Goal: Task Accomplishment & Management: Check status

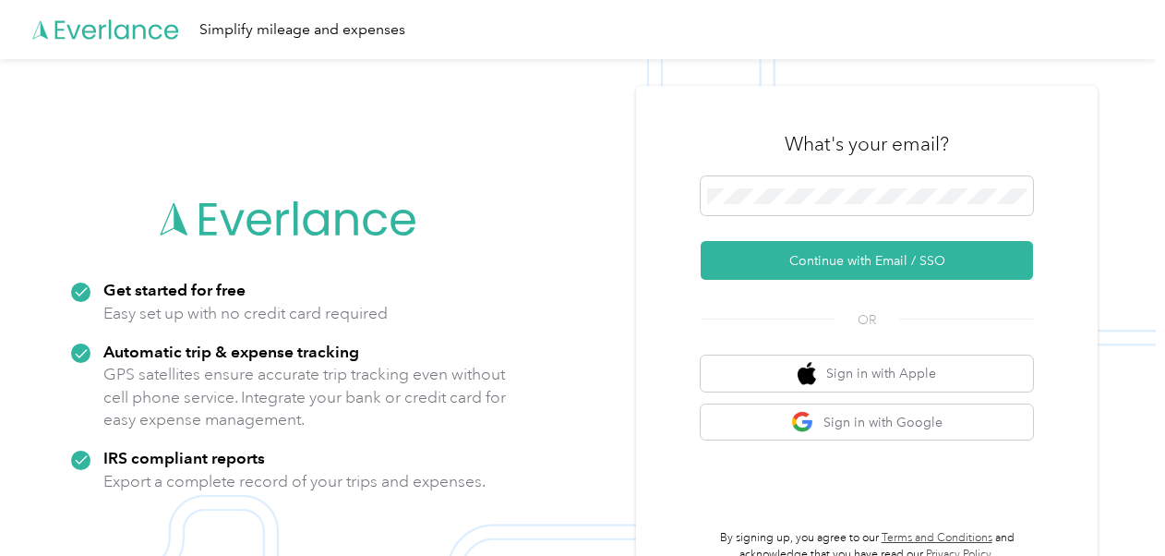
click at [404, 173] on icon at bounding box center [289, 219] width 259 height 106
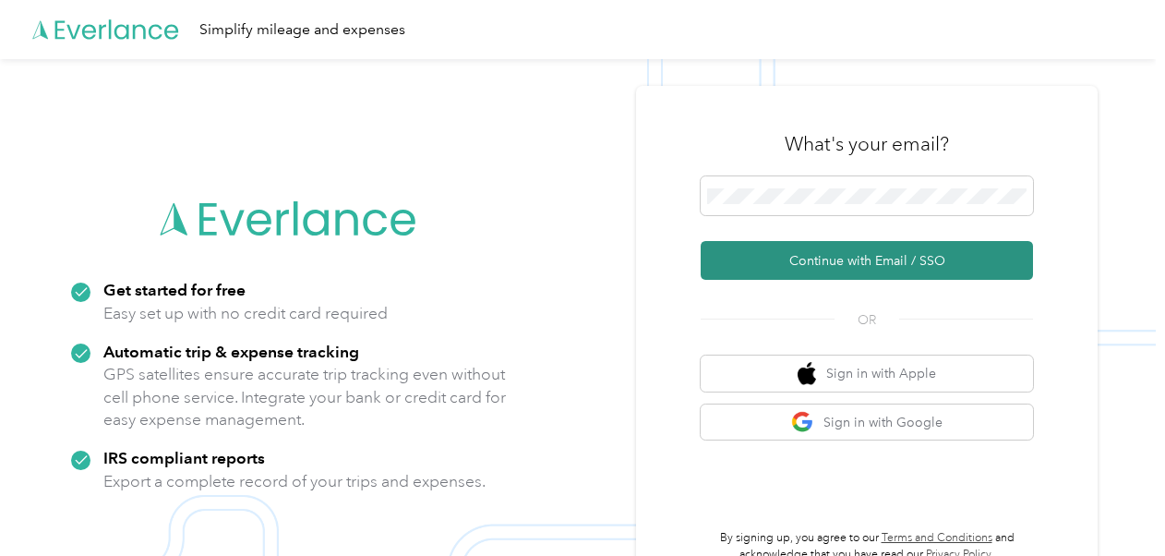
click at [808, 255] on button "Continue with Email / SSO" at bounding box center [867, 260] width 332 height 39
click at [808, 257] on button "Continue with Email / SSO" at bounding box center [867, 260] width 332 height 39
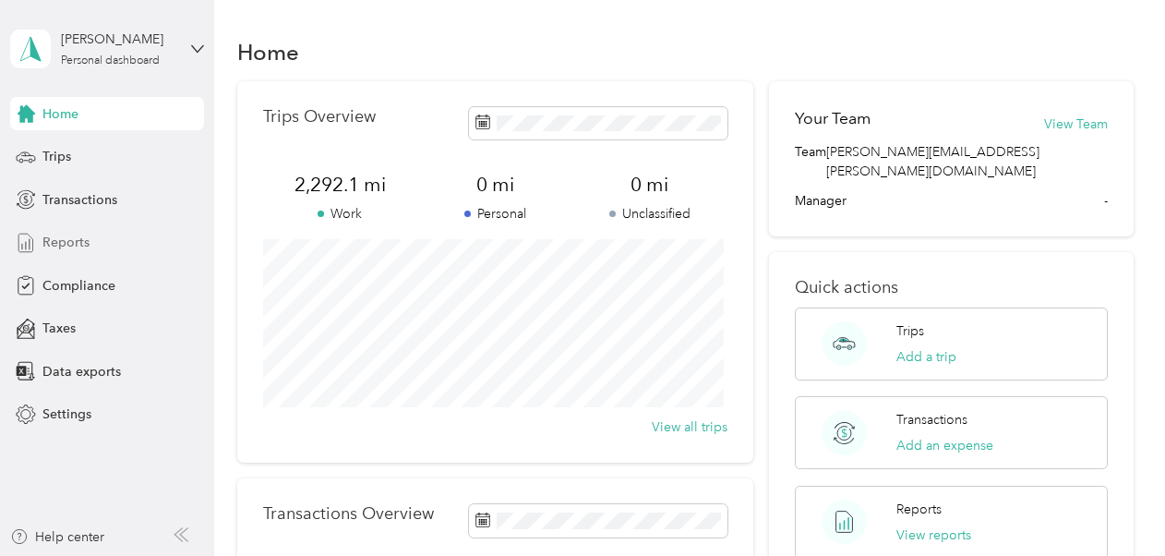
click at [70, 248] on span "Reports" at bounding box center [65, 242] width 47 height 19
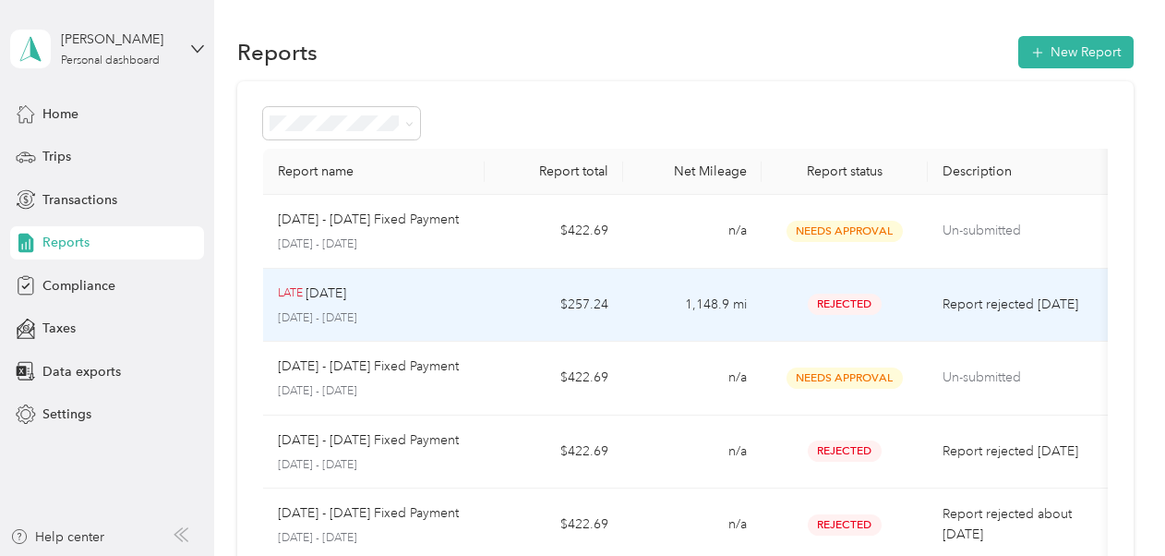
click at [742, 309] on td "1,148.9 mi" at bounding box center [692, 306] width 139 height 74
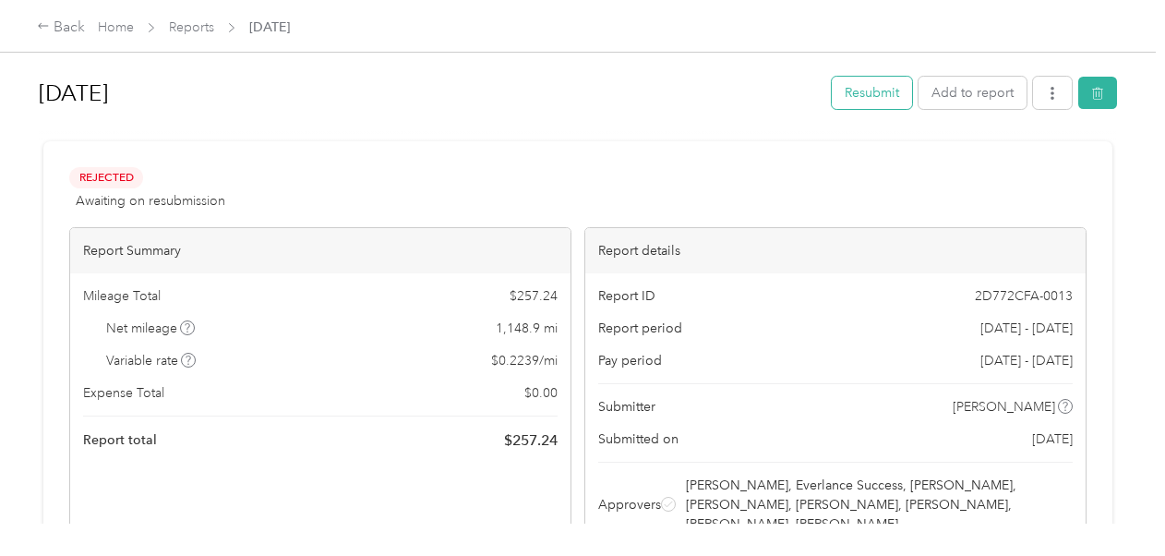
click at [859, 83] on button "Resubmit" at bounding box center [872, 93] width 80 height 32
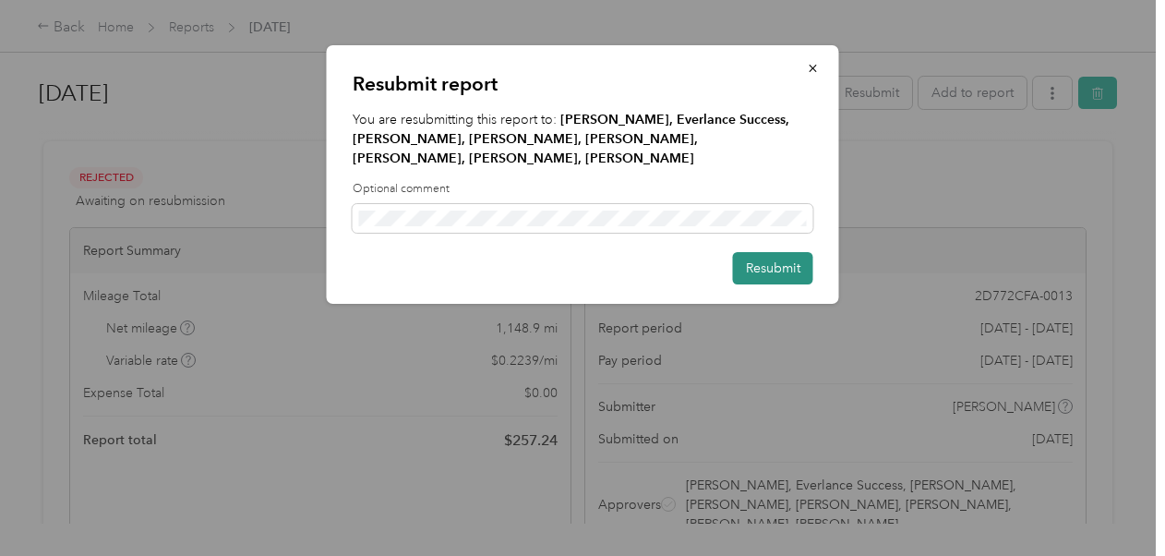
click at [783, 257] on button "Resubmit" at bounding box center [773, 268] width 80 height 32
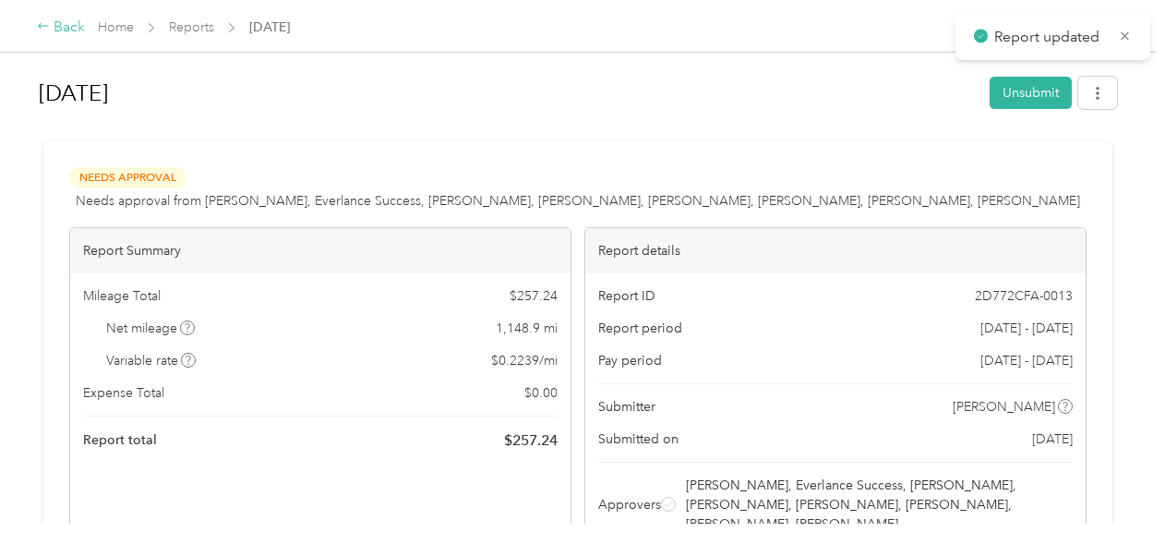
click at [54, 24] on div "Back" at bounding box center [61, 28] width 48 height 22
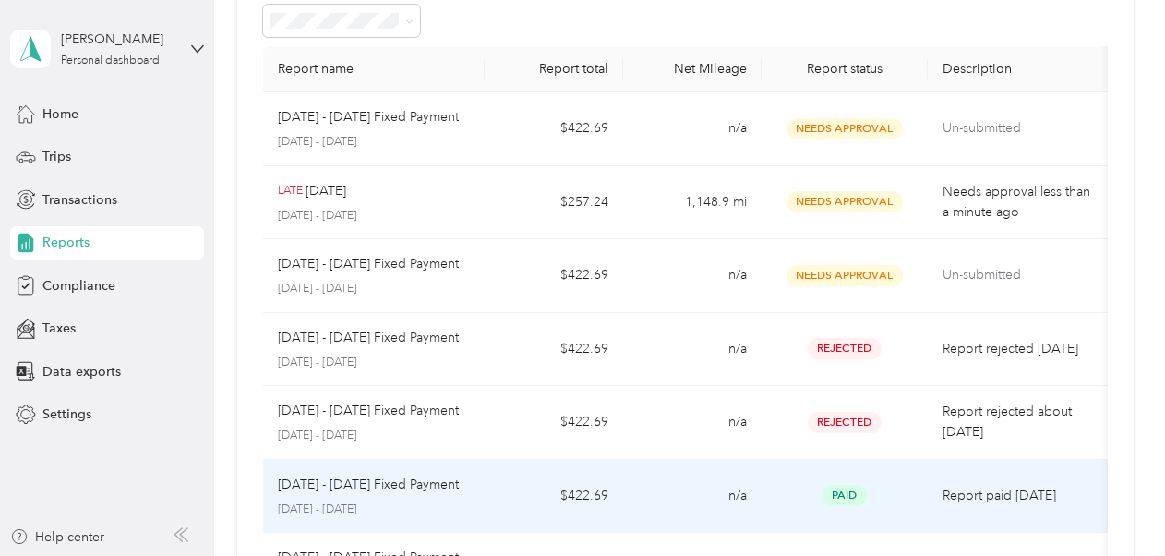
scroll to position [102, 0]
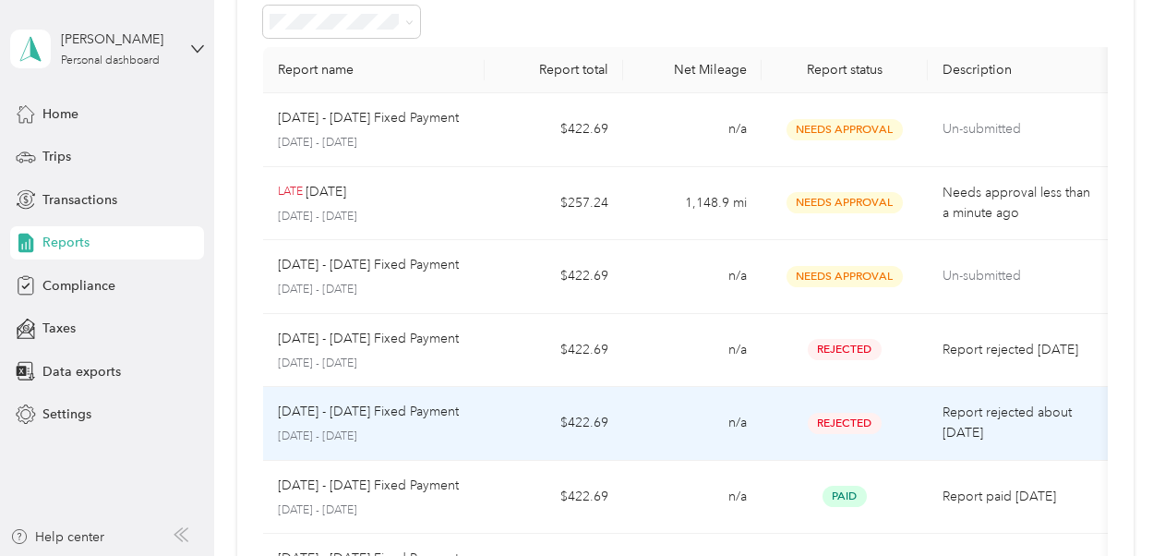
click at [748, 430] on td "n/a" at bounding box center [692, 424] width 139 height 74
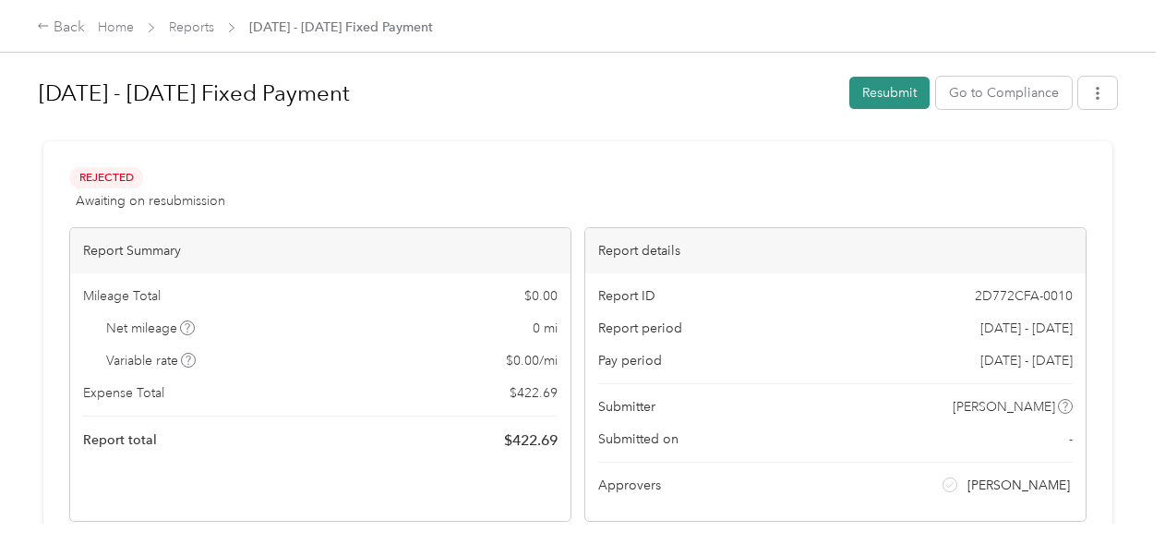
click at [878, 87] on button "Resubmit" at bounding box center [889, 93] width 80 height 32
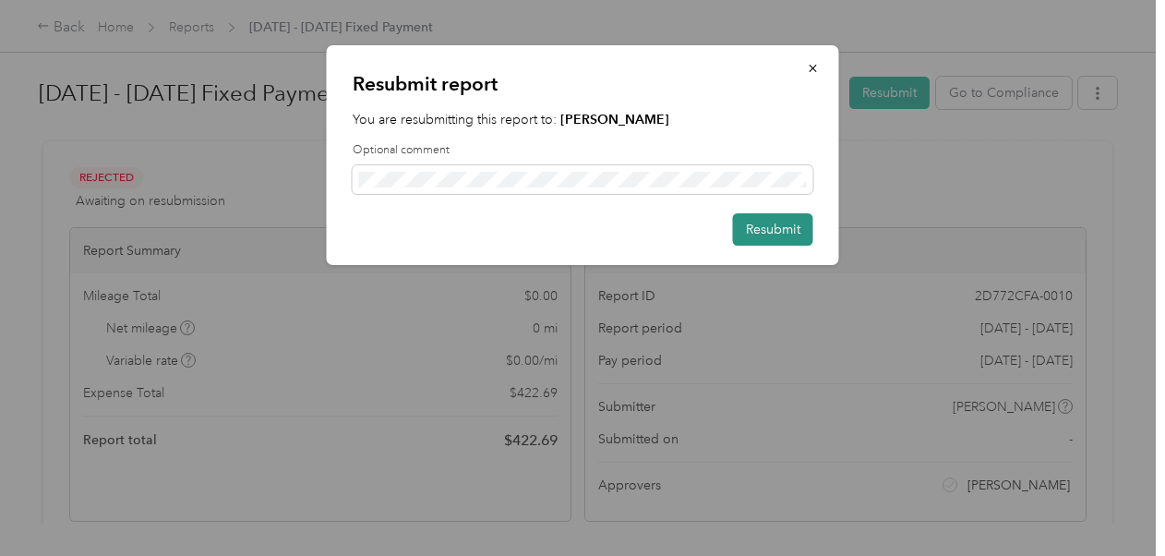
click at [783, 235] on button "Resubmit" at bounding box center [773, 229] width 80 height 32
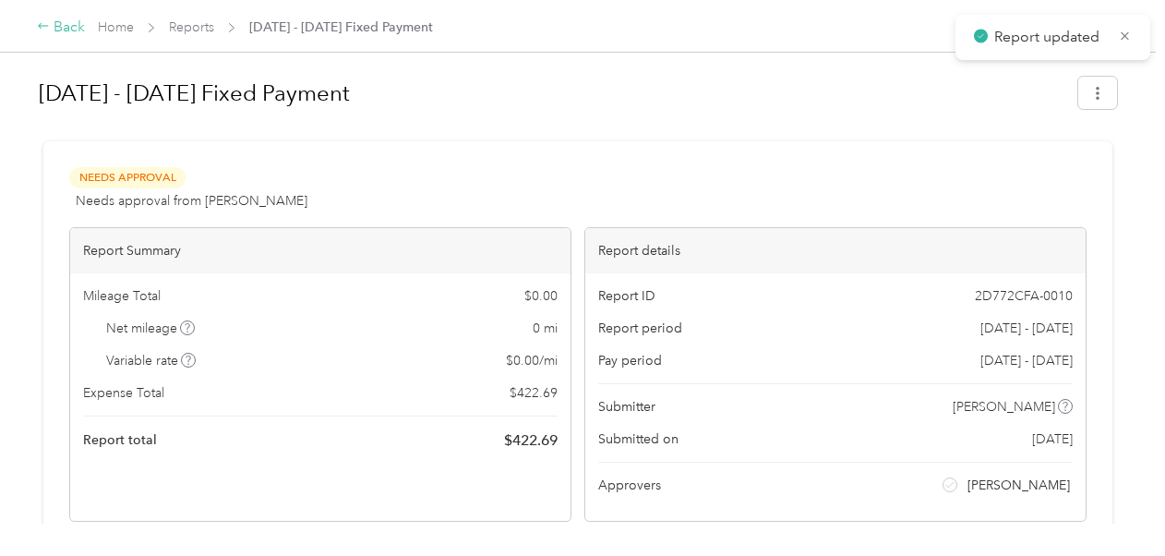
click at [46, 22] on icon at bounding box center [43, 25] width 13 height 13
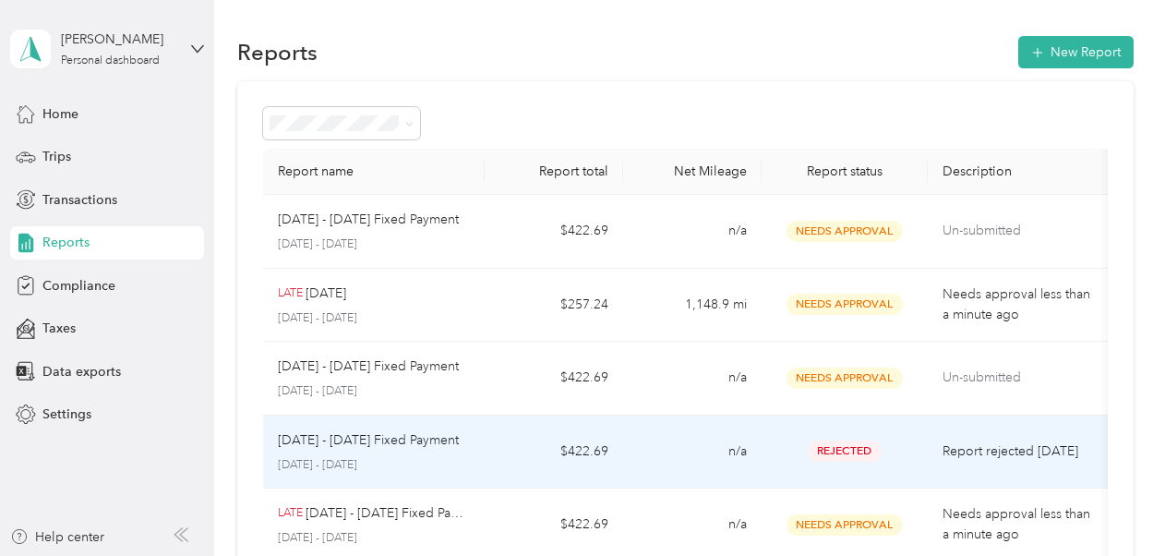
click at [818, 441] on span "Rejected" at bounding box center [845, 450] width 74 height 21
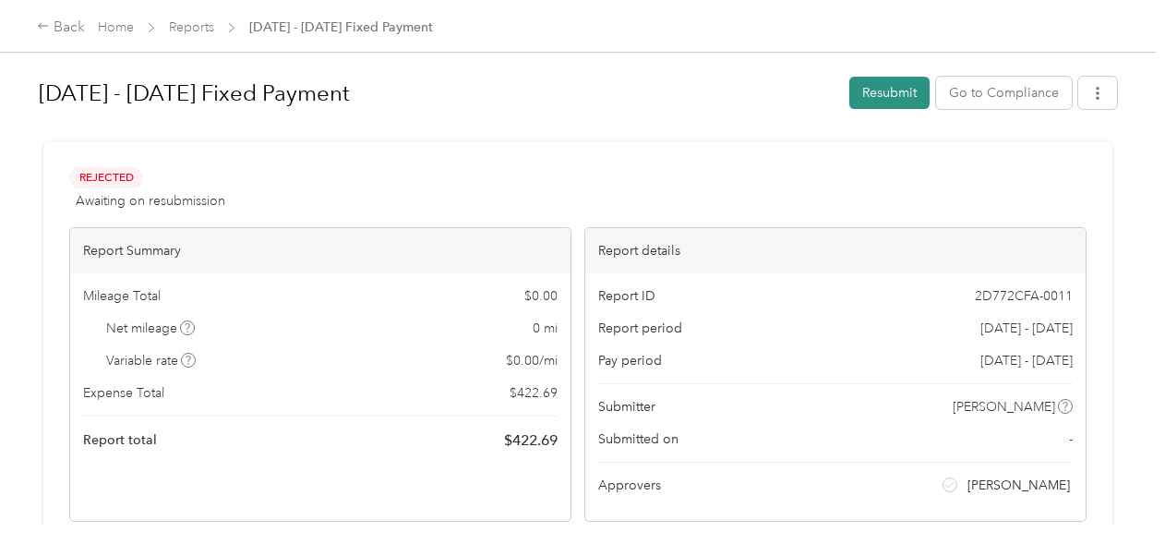
click at [882, 103] on button "Resubmit" at bounding box center [889, 93] width 80 height 32
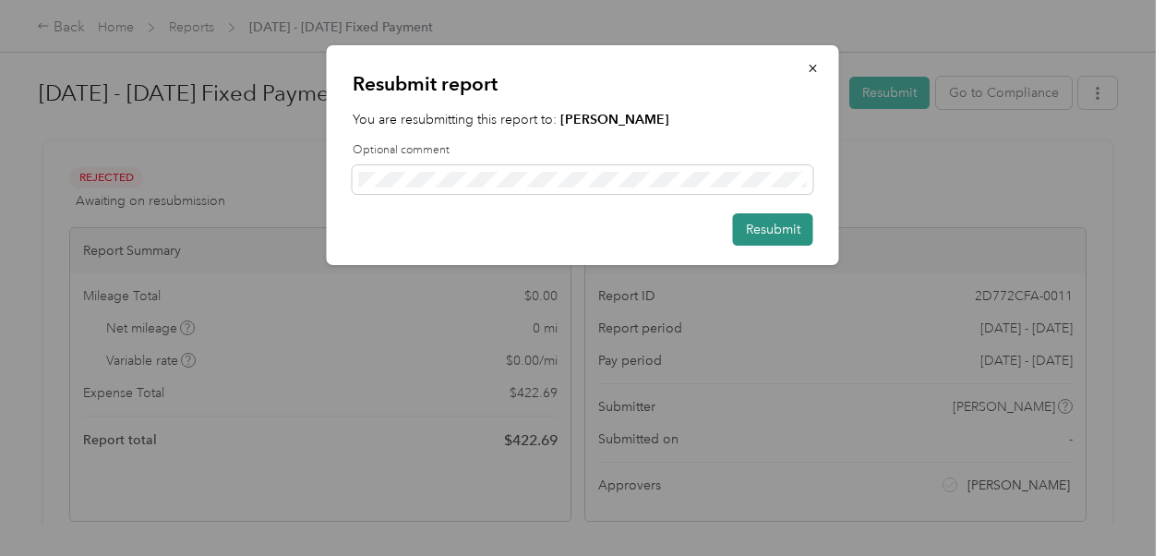
click at [777, 231] on button "Resubmit" at bounding box center [773, 229] width 80 height 32
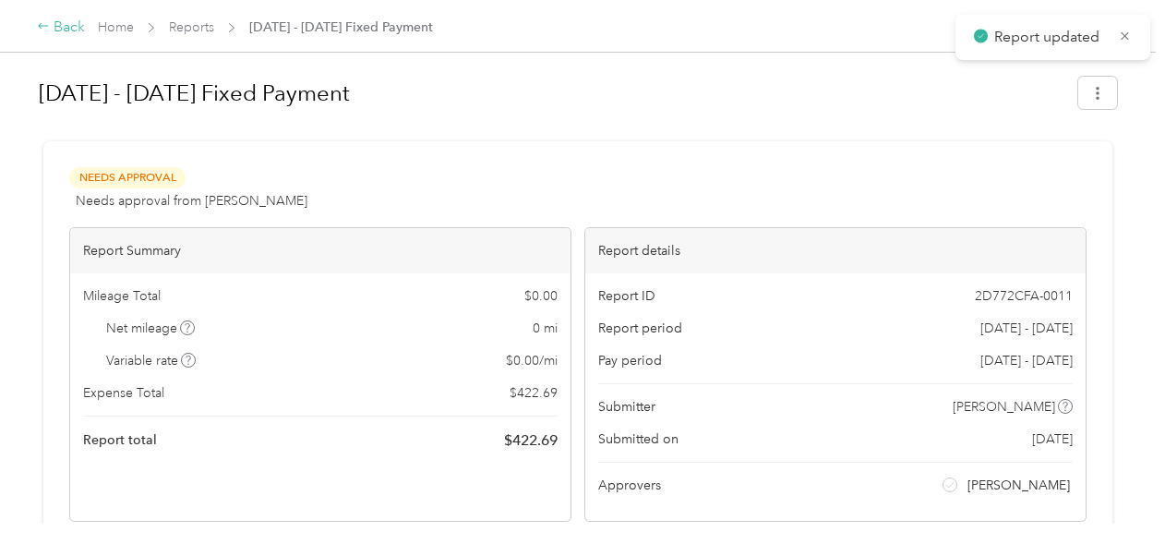
click at [45, 22] on icon at bounding box center [43, 25] width 13 height 13
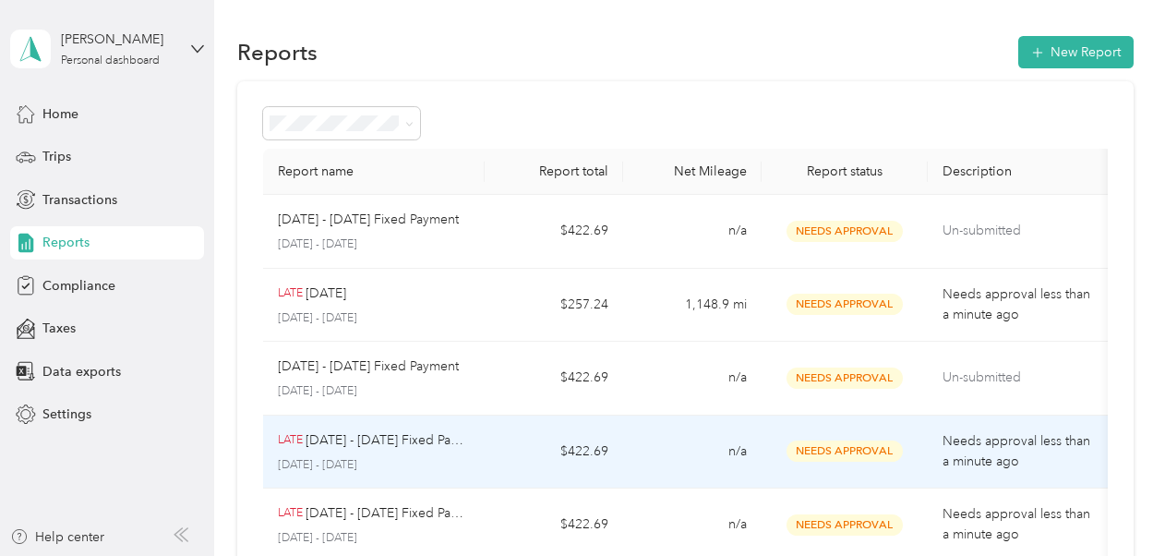
scroll to position [1, 0]
